Goal: Check status: Check status

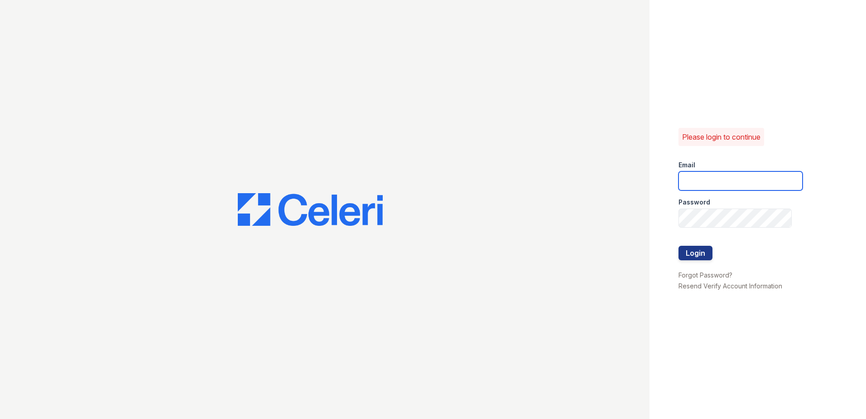
type input "[EMAIL_ADDRESS][DOMAIN_NAME]"
click at [740, 250] on form "Email [EMAIL_ADDRESS][DOMAIN_NAME] Password Login" at bounding box center [741, 211] width 124 height 116
click at [689, 251] on button "Login" at bounding box center [696, 253] width 34 height 14
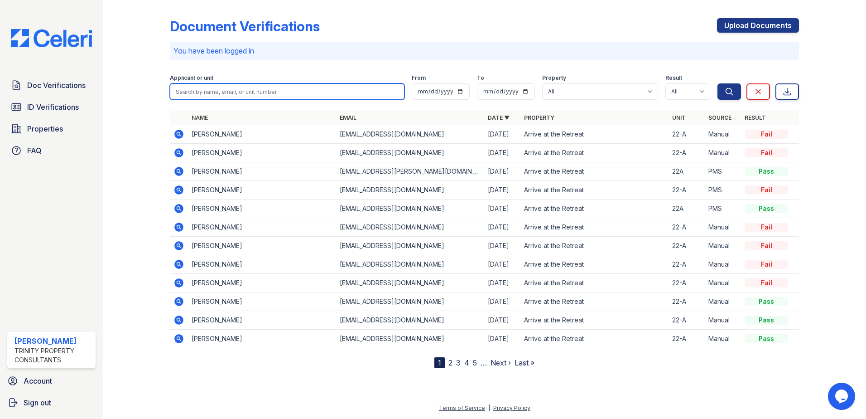
click at [226, 87] on input "search" at bounding box center [287, 91] width 235 height 16
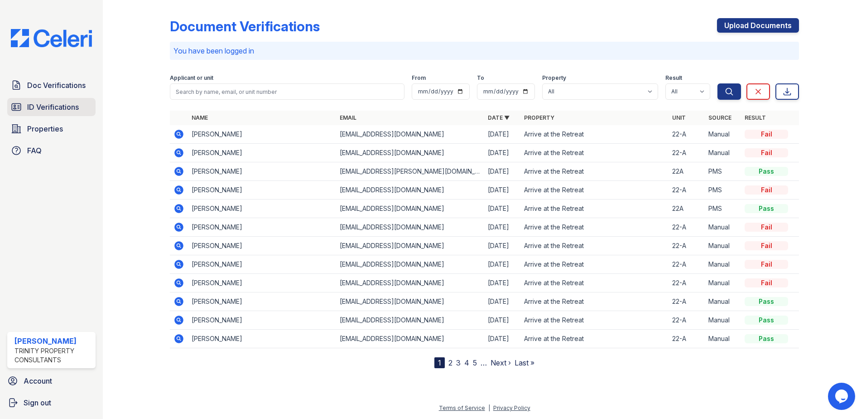
click at [68, 109] on span "ID Verifications" at bounding box center [53, 106] width 52 height 11
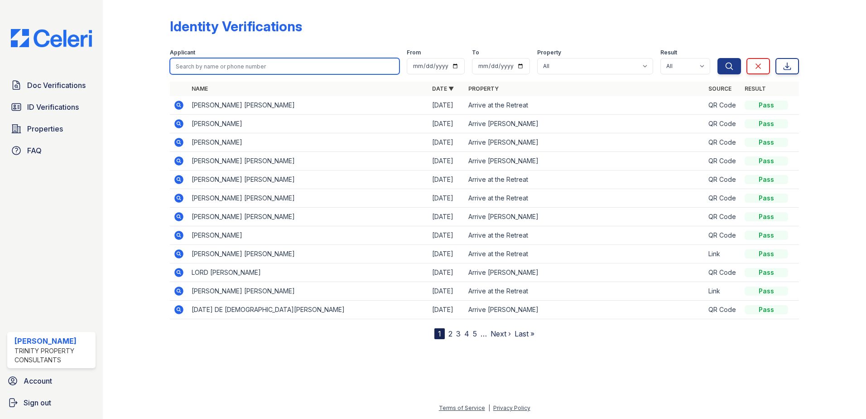
click at [204, 68] on input "search" at bounding box center [285, 66] width 230 height 16
type input "Melero"
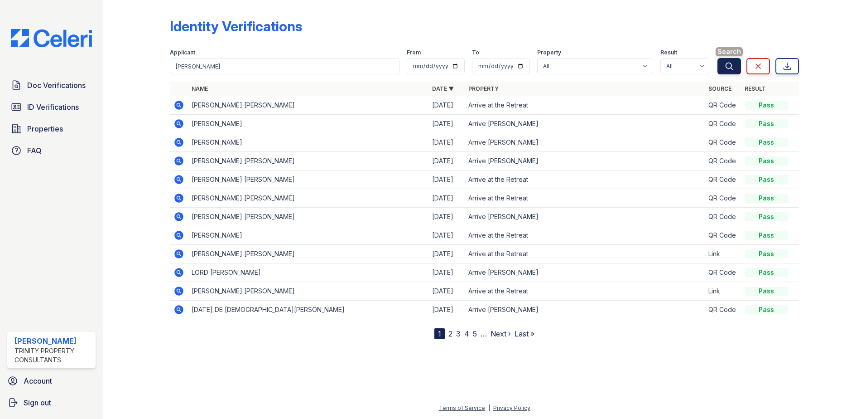
click at [727, 66] on icon "submit" at bounding box center [729, 66] width 9 height 9
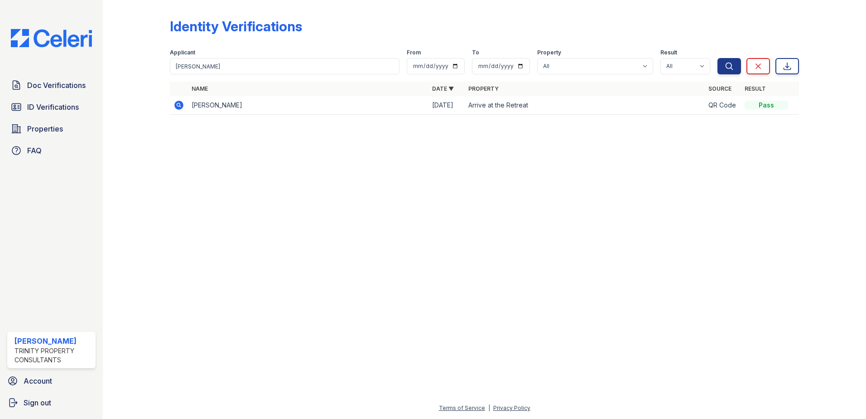
click at [181, 104] on icon at bounding box center [178, 105] width 9 height 9
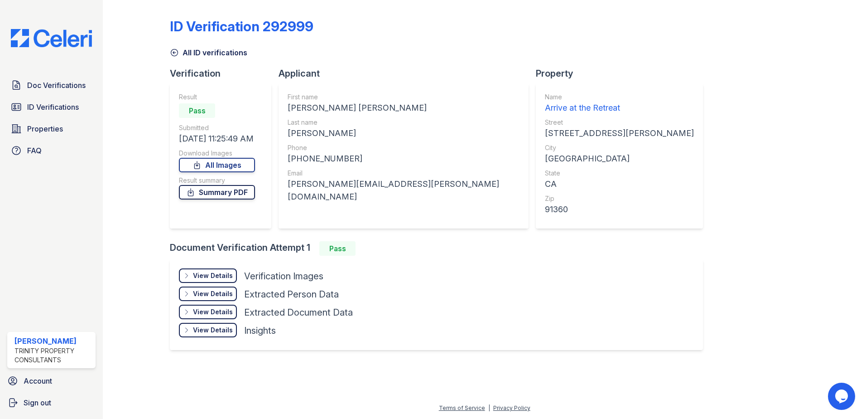
click at [253, 188] on link "Summary PDF" at bounding box center [217, 192] width 76 height 14
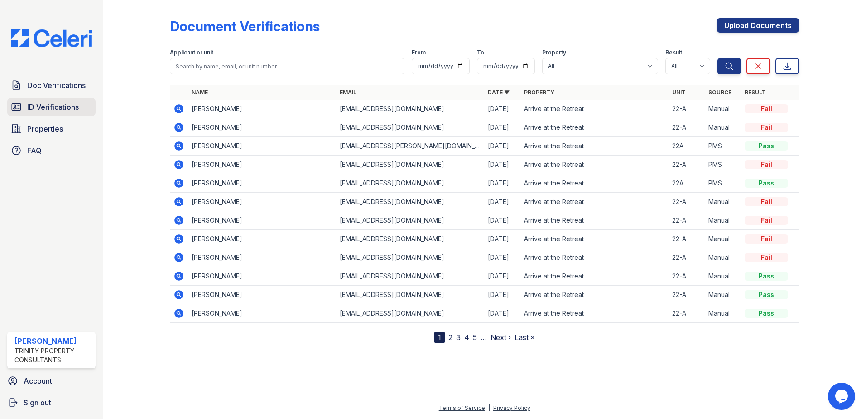
click at [36, 108] on span "ID Verifications" at bounding box center [53, 106] width 52 height 11
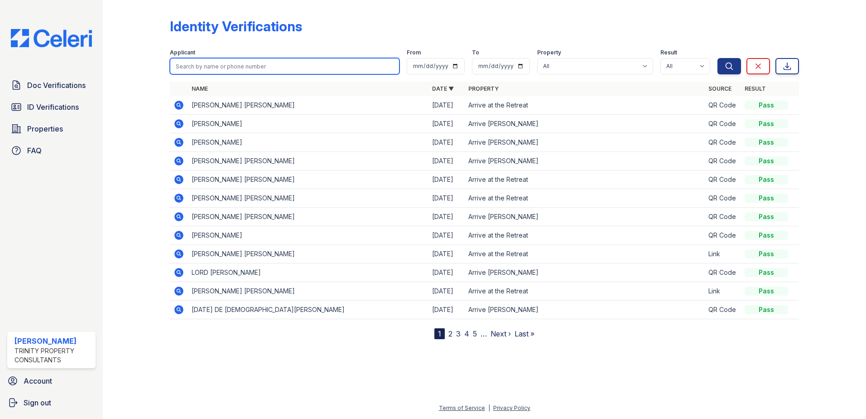
click at [189, 66] on input "search" at bounding box center [285, 66] width 230 height 16
type input "Melero"
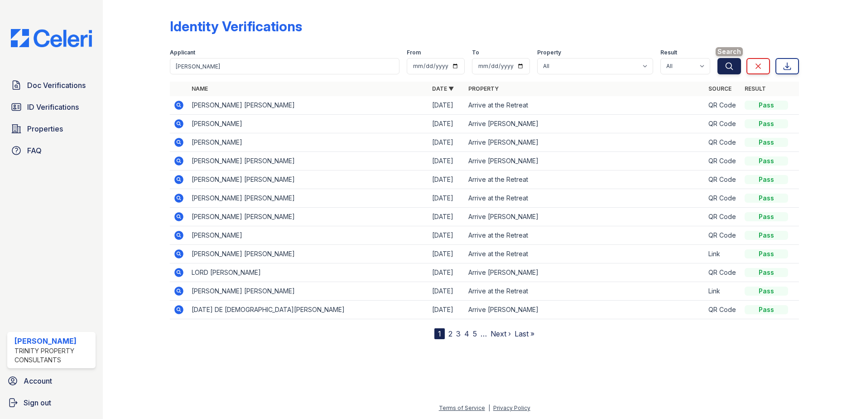
click at [729, 68] on icon "submit" at bounding box center [729, 66] width 9 height 9
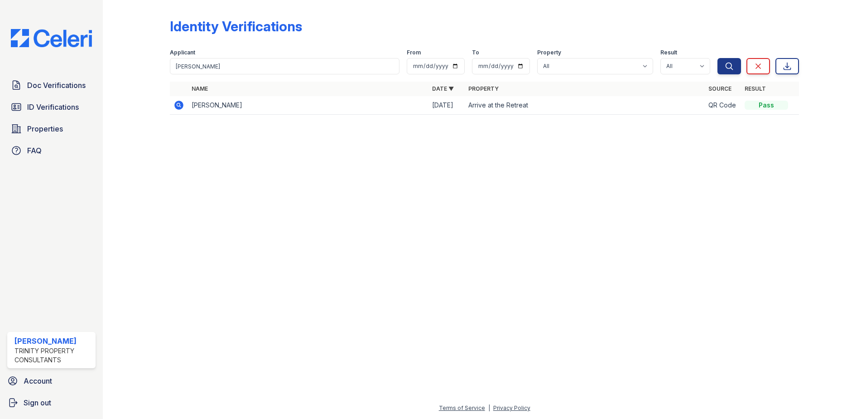
click at [181, 106] on icon at bounding box center [178, 105] width 9 height 9
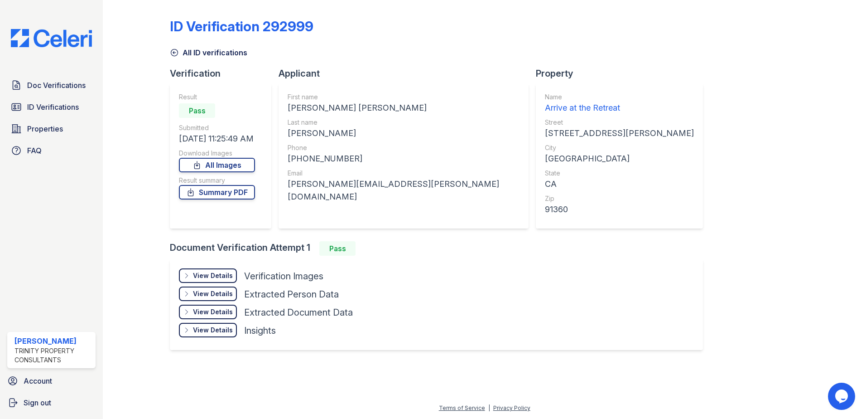
click at [220, 276] on div "View Details" at bounding box center [213, 275] width 40 height 9
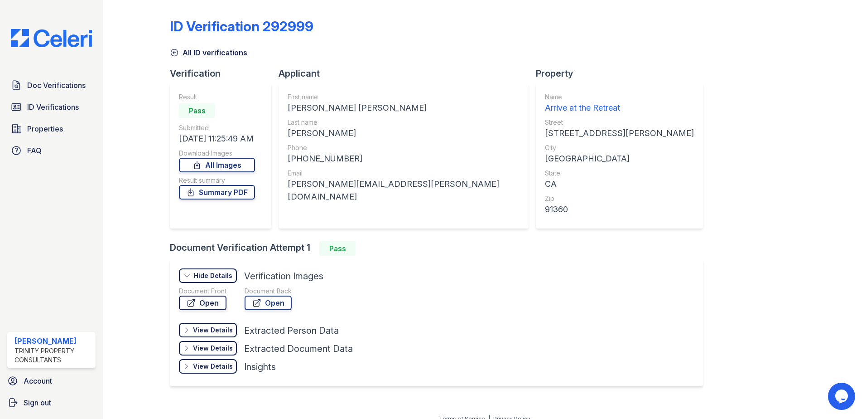
click at [210, 300] on link "Open" at bounding box center [203, 302] width 48 height 14
click at [272, 302] on link "Open" at bounding box center [268, 302] width 47 height 14
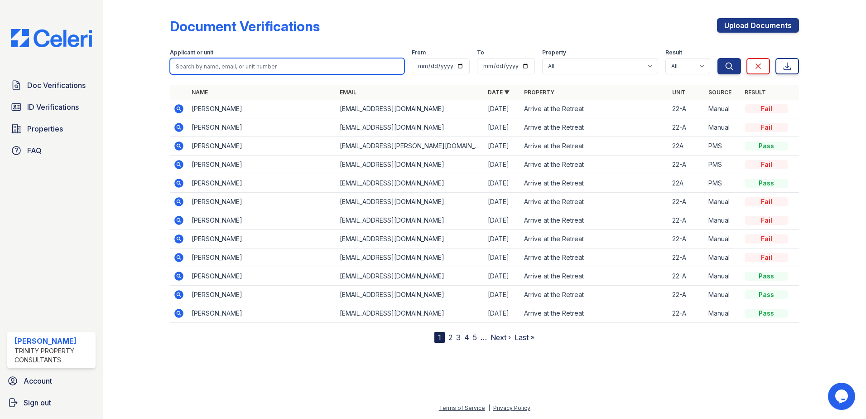
click at [249, 68] on input "search" at bounding box center [287, 66] width 235 height 16
type input "[PERSON_NAME]"
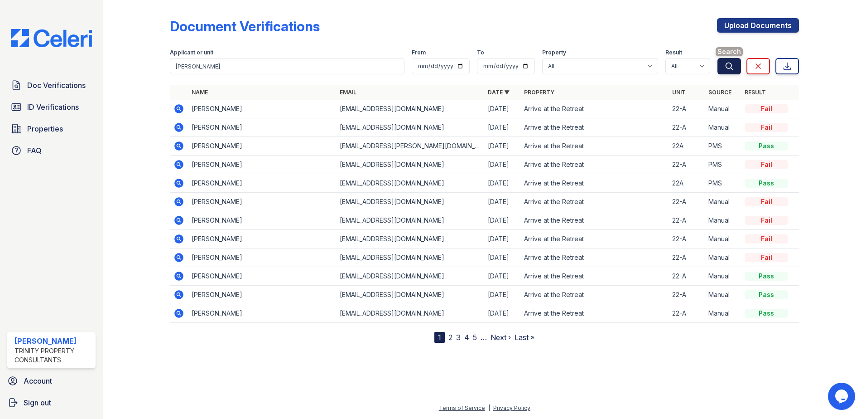
click at [728, 68] on icon "submit" at bounding box center [729, 66] width 7 height 7
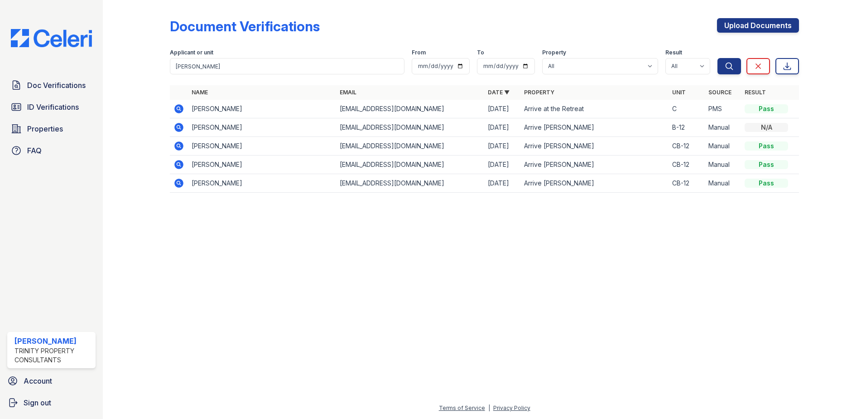
click at [178, 127] on icon at bounding box center [178, 127] width 2 height 2
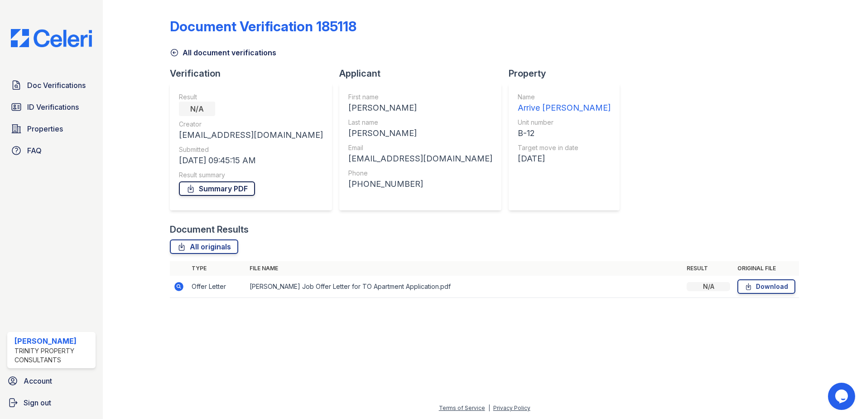
click at [215, 186] on link "Summary PDF" at bounding box center [217, 188] width 76 height 14
click at [37, 106] on span "ID Verifications" at bounding box center [53, 106] width 52 height 11
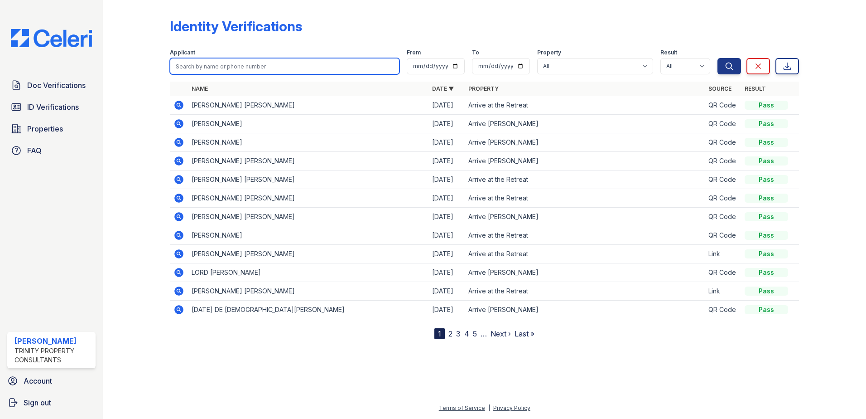
click at [212, 63] on input "search" at bounding box center [285, 66] width 230 height 16
type input "[PERSON_NAME]"
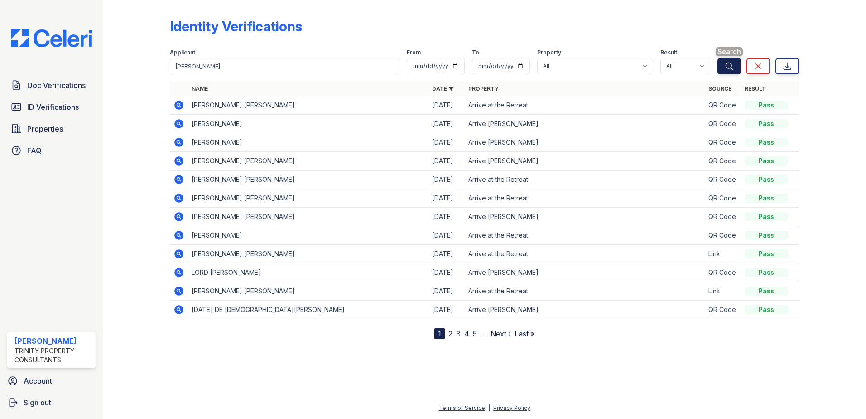
click at [723, 65] on button "Search" at bounding box center [730, 66] width 24 height 16
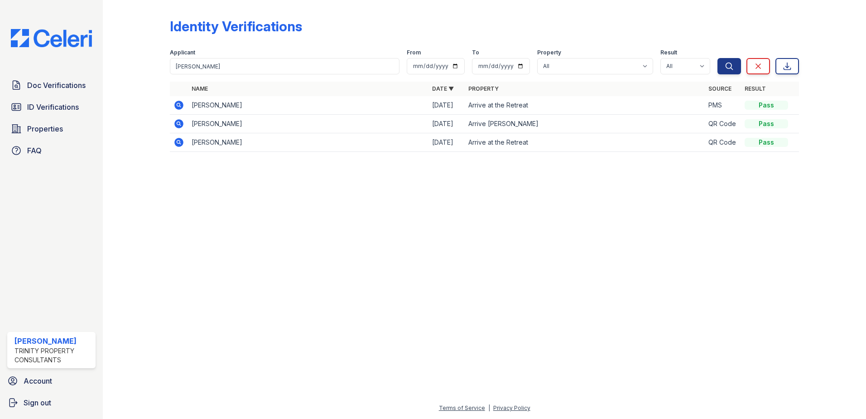
click at [178, 123] on icon at bounding box center [178, 123] width 2 height 2
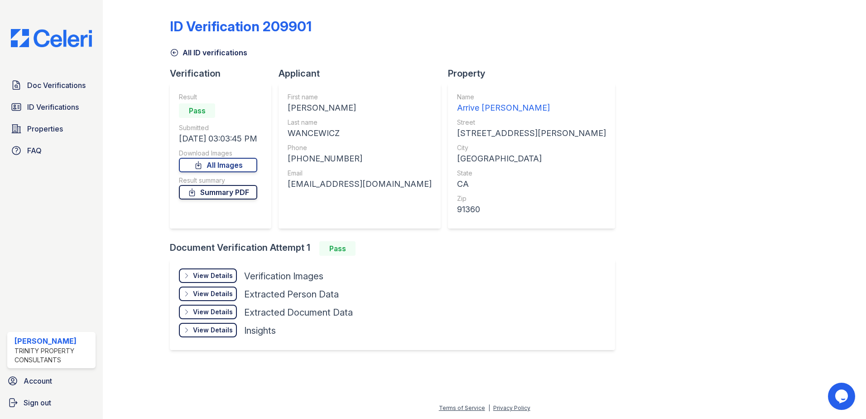
click at [235, 195] on link "Summary PDF" at bounding box center [218, 192] width 78 height 14
